Goal: Navigation & Orientation: Find specific page/section

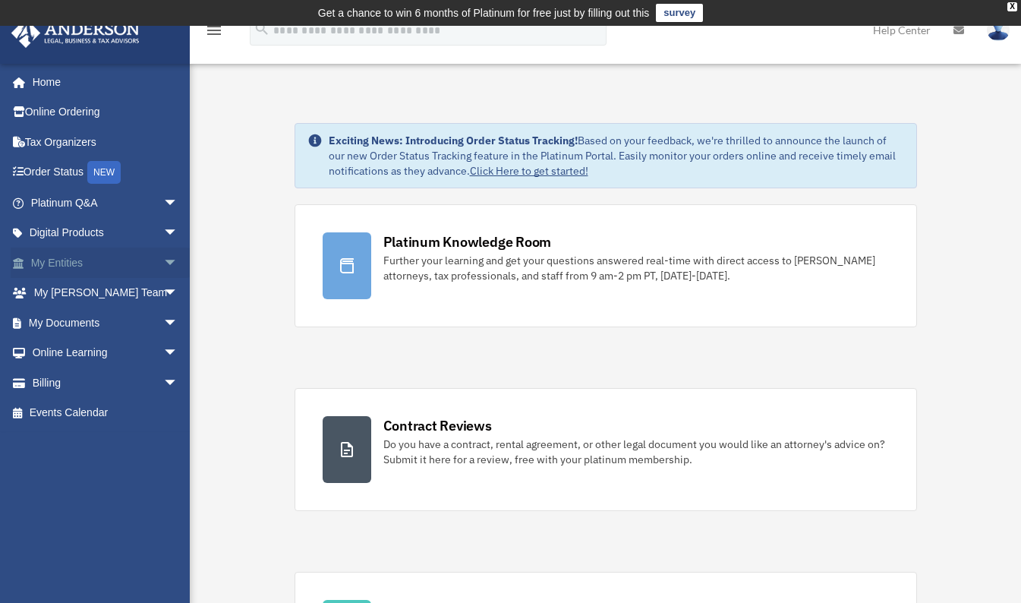
click at [63, 258] on link "My Entities arrow_drop_down" at bounding box center [106, 262] width 191 height 30
click at [61, 257] on link "My Entities arrow_drop_down" at bounding box center [106, 262] width 191 height 30
click at [163, 260] on span "arrow_drop_down" at bounding box center [178, 262] width 30 height 31
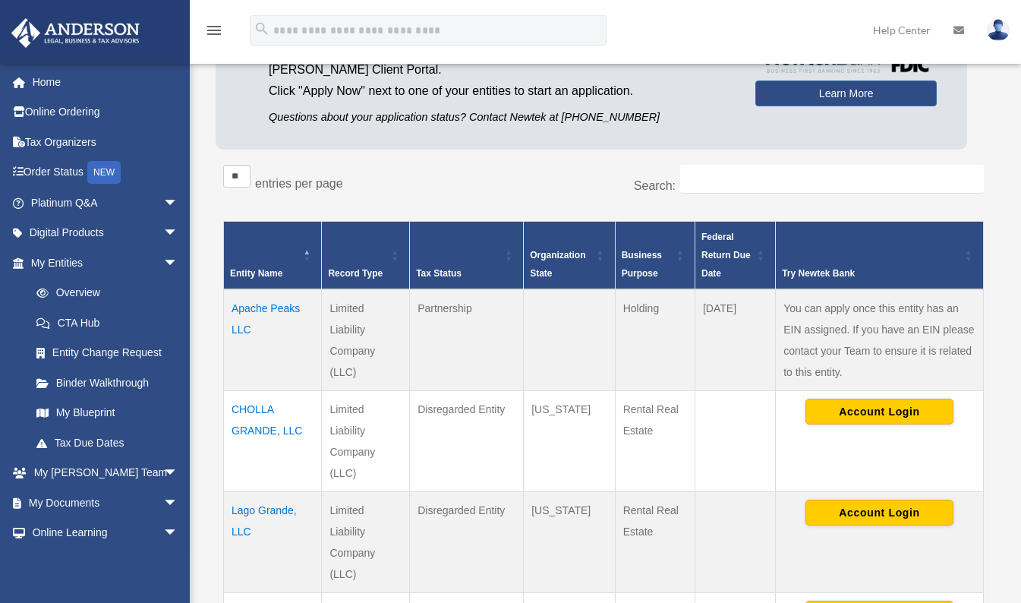
scroll to position [182, 0]
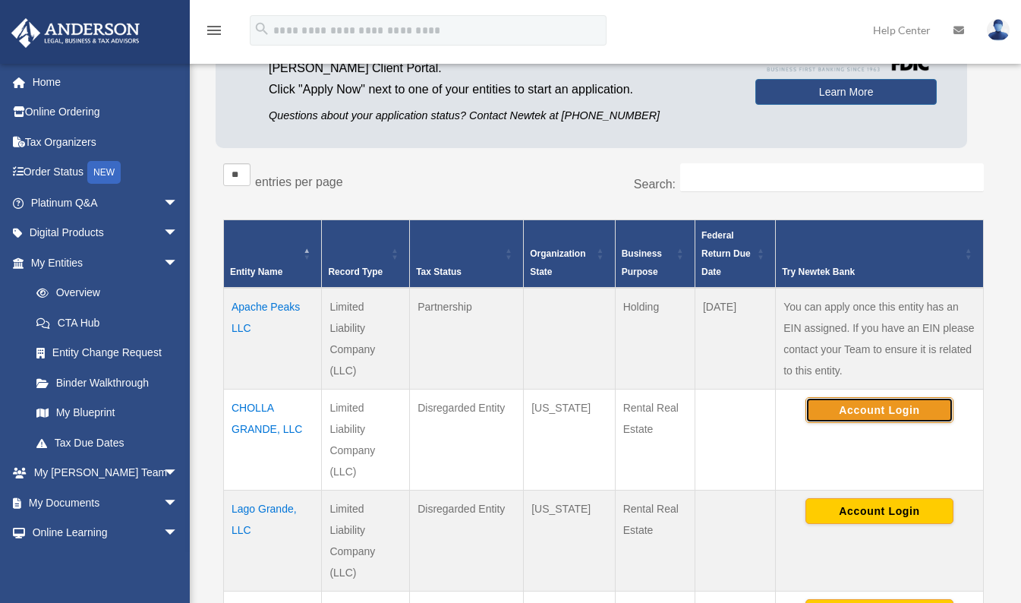
click at [876, 412] on button "Account Login" at bounding box center [879, 410] width 148 height 26
